Goal: Task Accomplishment & Management: Complete application form

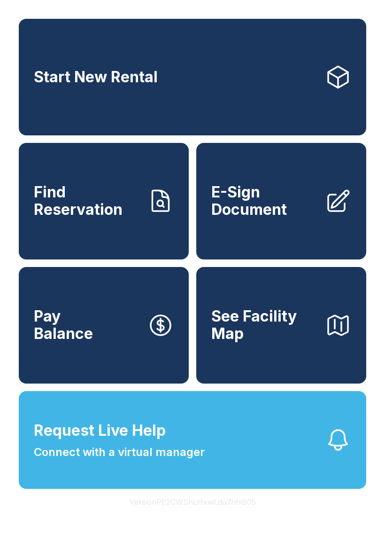
click at [109, 218] on span "Find Reservation" at bounding box center [87, 201] width 106 height 34
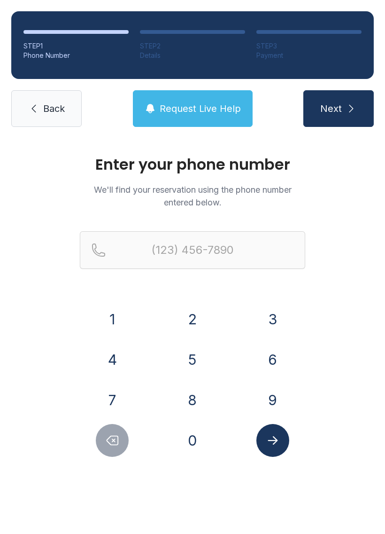
click at [197, 404] on button "8" at bounding box center [192, 399] width 33 height 33
click at [110, 312] on button "1" at bounding box center [112, 319] width 33 height 33
click at [121, 393] on button "7" at bounding box center [112, 399] width 33 height 33
click at [117, 402] on button "7" at bounding box center [112, 399] width 33 height 33
click at [117, 316] on button "1" at bounding box center [112, 319] width 33 height 33
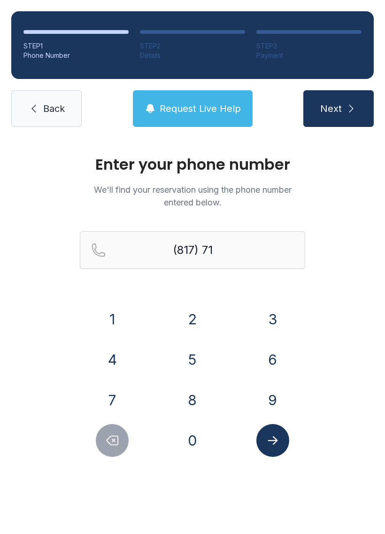
click at [117, 367] on button "4" at bounding box center [112, 359] width 33 height 33
click at [110, 366] on button "4" at bounding box center [112, 359] width 33 height 33
click at [189, 440] on button "0" at bounding box center [192, 440] width 33 height 33
click at [188, 319] on button "2" at bounding box center [192, 319] width 33 height 33
click at [274, 397] on button "9" at bounding box center [273, 399] width 33 height 33
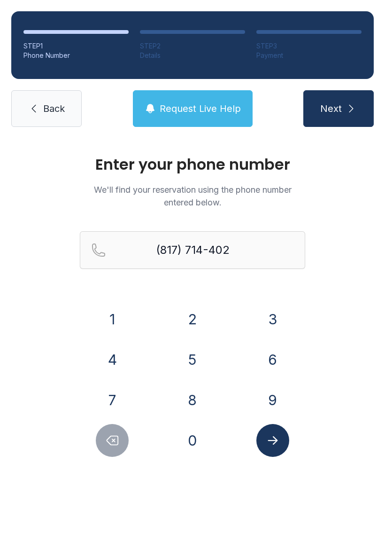
type input "[PHONE_NUMBER]"
click at [274, 444] on icon "Submit lookup form" at bounding box center [273, 440] width 14 height 14
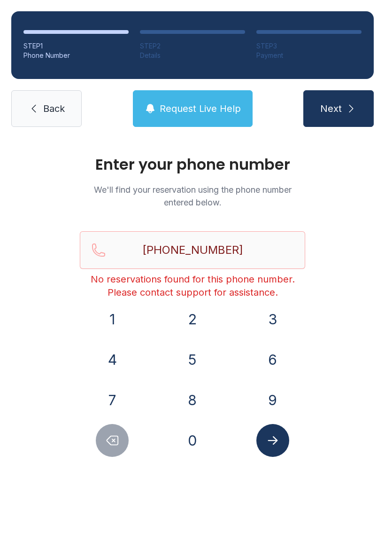
click at [346, 102] on button "Next" at bounding box center [339, 108] width 70 height 37
click at [57, 113] on span "Back" at bounding box center [54, 108] width 22 height 13
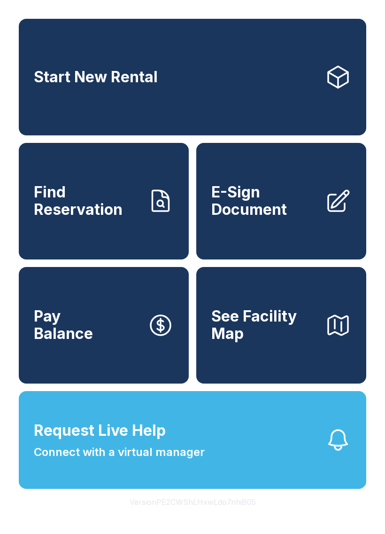
click at [268, 342] on span "See Facility Map" at bounding box center [264, 325] width 106 height 34
click at [232, 462] on button "Request Live Help Connect with a virtual manager" at bounding box center [193, 440] width 348 height 98
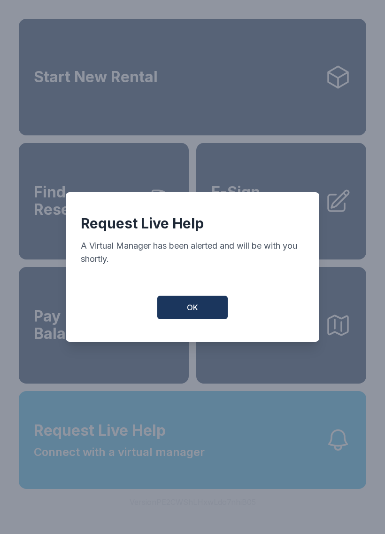
click at [191, 313] on span "OK" at bounding box center [192, 307] width 11 height 11
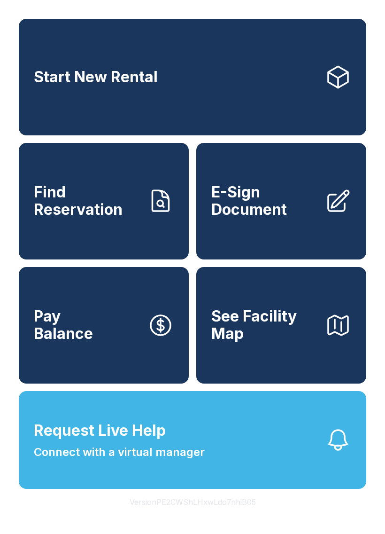
click at [338, 88] on icon at bounding box center [338, 77] width 20 height 22
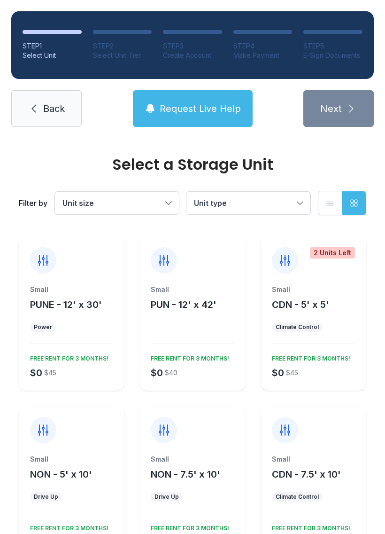
click at [56, 97] on link "Back" at bounding box center [46, 108] width 70 height 37
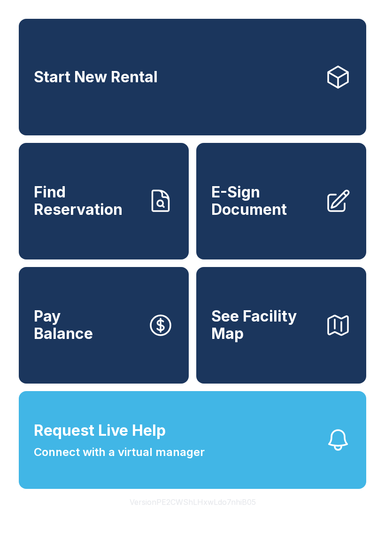
click at [240, 98] on link "Start New Rental" at bounding box center [193, 77] width 348 height 117
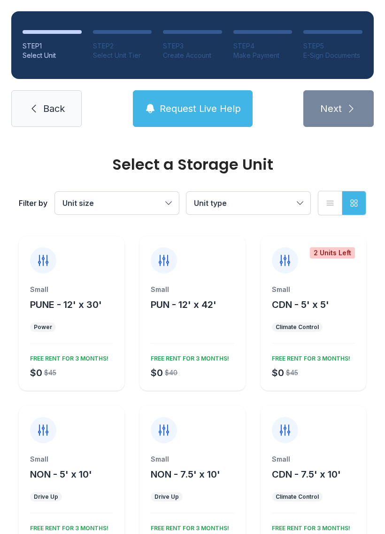
click at [45, 109] on span "Back" at bounding box center [54, 108] width 22 height 13
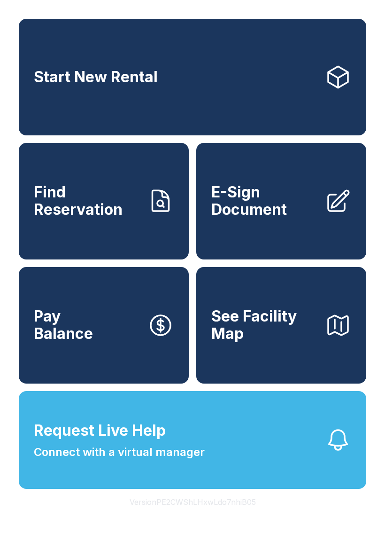
click at [232, 456] on button "Request Live Help Connect with a virtual manager" at bounding box center [193, 440] width 348 height 98
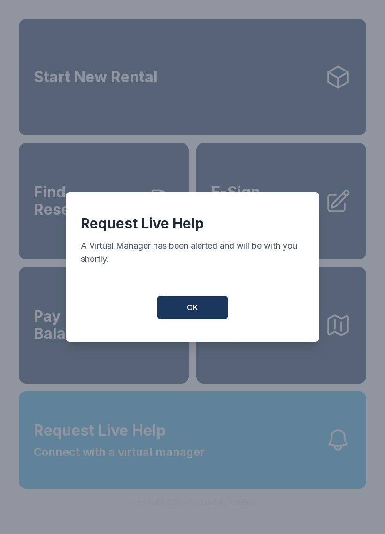
click at [201, 316] on button "OK" at bounding box center [192, 307] width 70 height 23
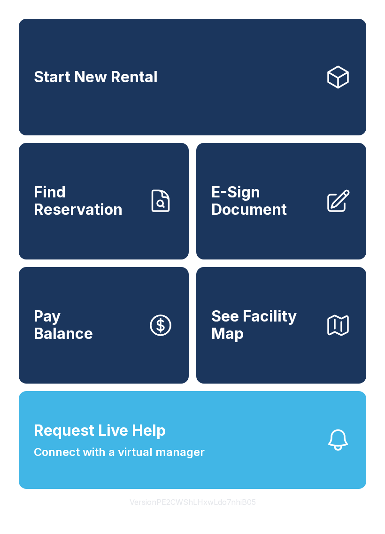
click at [233, 85] on link "Start New Rental" at bounding box center [193, 77] width 348 height 117
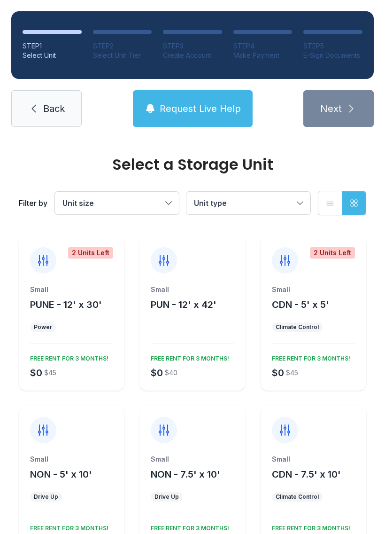
click at [169, 199] on button "Unit size" at bounding box center [117, 203] width 124 height 23
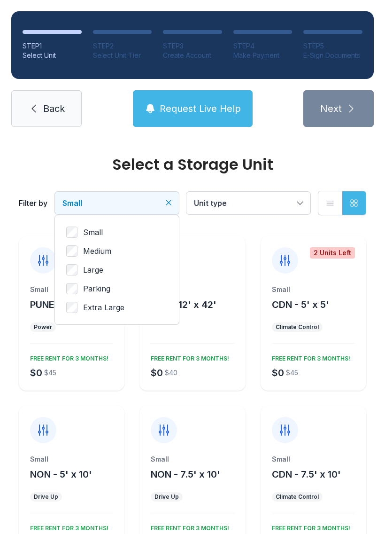
click at [302, 206] on button "Unit type" at bounding box center [249, 203] width 124 height 23
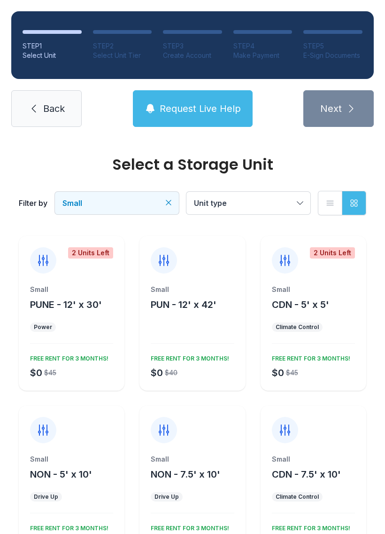
click at [49, 102] on span "Back" at bounding box center [54, 108] width 22 height 13
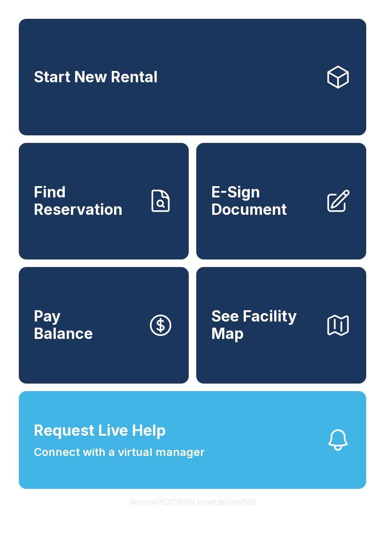
click at [251, 467] on button "Request Live Help Connect with a virtual manager" at bounding box center [193, 440] width 348 height 98
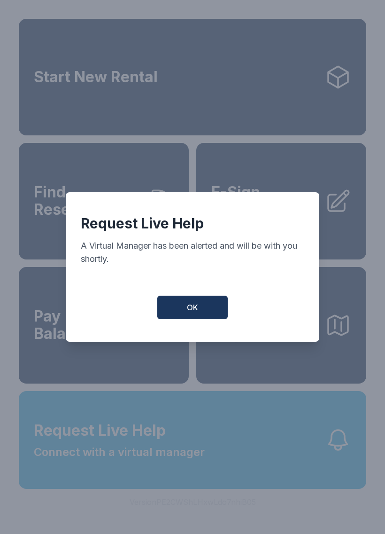
click at [202, 313] on button "OK" at bounding box center [192, 307] width 70 height 23
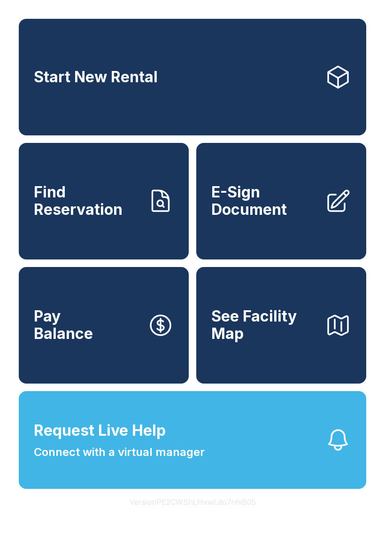
click at [269, 216] on span "E-Sign Document" at bounding box center [264, 201] width 106 height 34
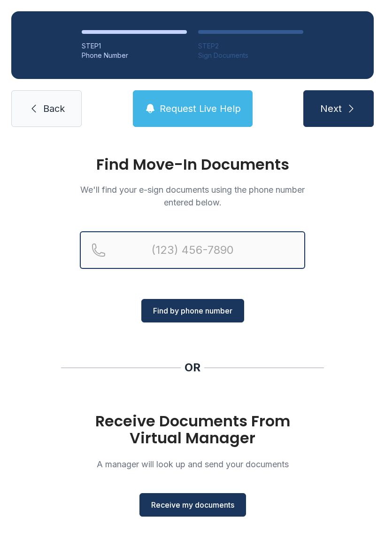
click at [111, 252] on input "Reservation phone number" at bounding box center [193, 250] width 226 height 38
type input "[PHONE_NUMBER]"
click at [338, 109] on button "Next" at bounding box center [339, 108] width 70 height 37
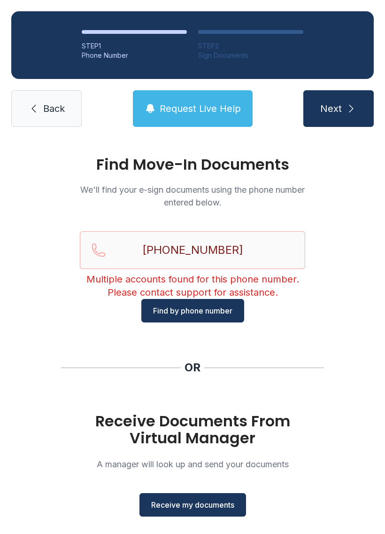
click at [42, 108] on link "Back" at bounding box center [46, 108] width 70 height 37
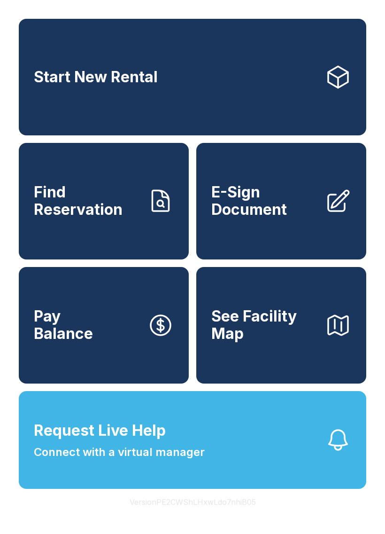
click at [253, 218] on span "E-Sign Document" at bounding box center [264, 201] width 106 height 34
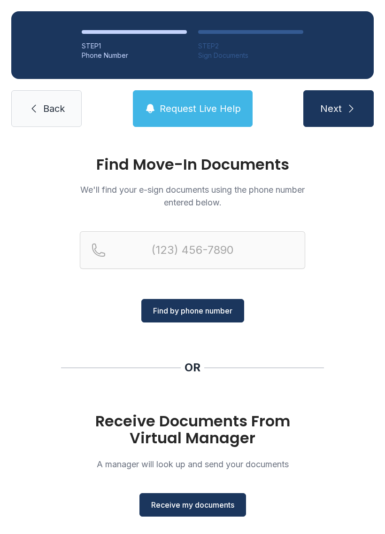
click at [196, 505] on span "Receive my documents" at bounding box center [192, 504] width 83 height 11
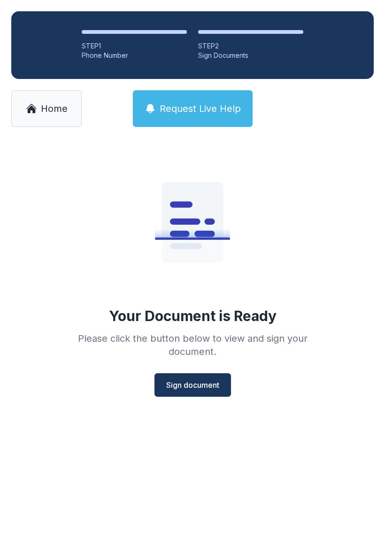
click at [191, 382] on span "Sign document" at bounding box center [192, 384] width 53 height 11
